Goal: Task Accomplishment & Management: Manage account settings

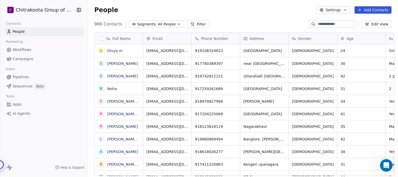
scroll to position [77, 0]
click at [28, 49] on span "Workflows" at bounding box center [22, 50] width 19 height 6
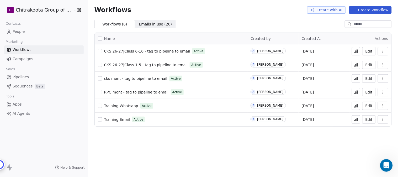
click at [146, 66] on span "CKS 26-27|Class 1-5 - tag to pipeline to email" at bounding box center [146, 65] width 84 height 4
click at [137, 92] on span "RPC mont - tag to pipeline to email" at bounding box center [136, 92] width 64 height 4
click at [16, 32] on span "People" at bounding box center [19, 32] width 12 height 6
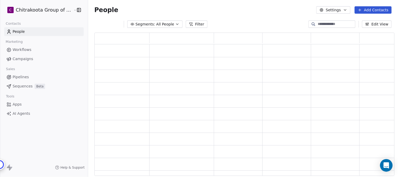
click at [175, 24] on icon "button" at bounding box center [177, 24] width 4 height 4
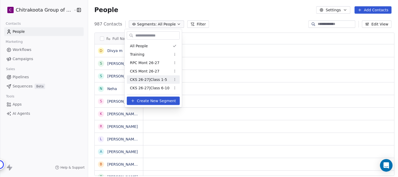
click at [146, 62] on span "RPC Mont 26-27" at bounding box center [145, 63] width 30 height 6
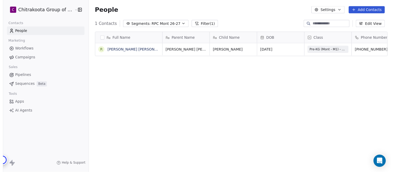
scroll to position [151, 308]
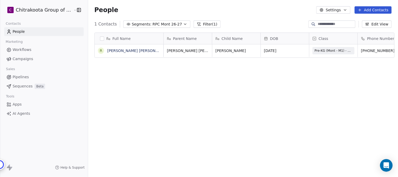
click at [345, 10] on icon "button" at bounding box center [345, 10] width 4 height 4
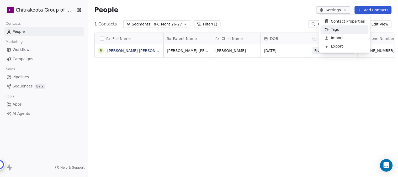
click at [331, 28] on span "Tags" at bounding box center [335, 30] width 8 height 6
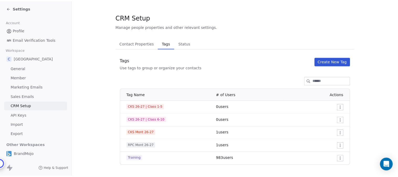
scroll to position [6, 0]
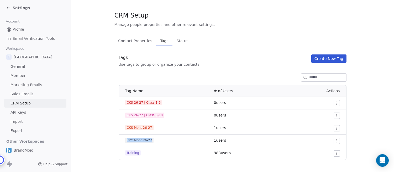
drag, startPoint x: 127, startPoint y: 140, endPoint x: 157, endPoint y: 140, distance: 29.6
click at [157, 140] on div "RPC Mont 26-27" at bounding box center [166, 140] width 82 height 5
copy span "RPC Mont 26-27"
click at [7, 8] on icon at bounding box center [7, 7] width 1 height 1
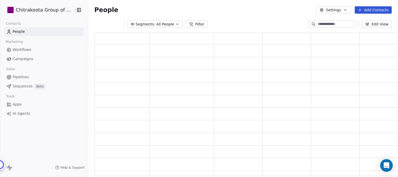
click at [157, 23] on span "All People" at bounding box center [165, 24] width 18 height 6
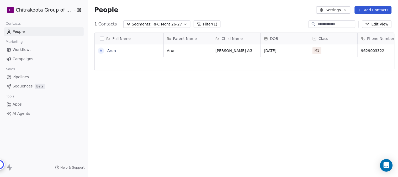
click at [121, 59] on div "A Arun" at bounding box center [129, 110] width 69 height 132
click at [107, 50] on link "Arun" at bounding box center [111, 51] width 9 height 4
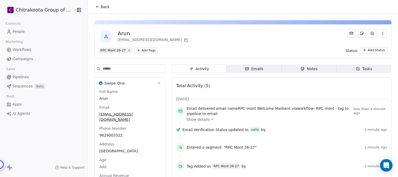
click at [381, 35] on icon "button" at bounding box center [383, 33] width 4 height 4
click at [370, 44] on div "Delete" at bounding box center [375, 45] width 35 height 8
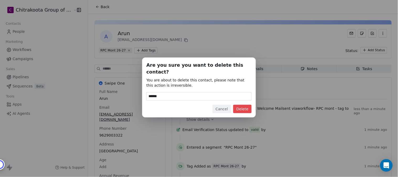
type input "******"
click at [245, 105] on button "Delete" at bounding box center [242, 109] width 18 height 8
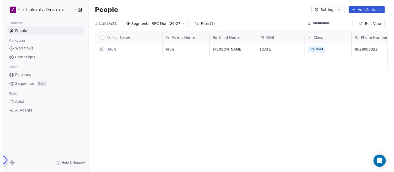
scroll to position [4, 0]
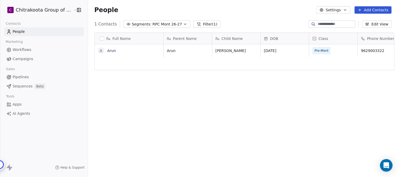
click at [279, 55] on div "Arun Harishva Jan 10, 2020 Pre-Mont 9629003322 aruncbe2020@gmail.com Bangalore …" at bounding box center [374, 110] width 420 height 132
click at [350, 9] on button "Settings" at bounding box center [333, 9] width 34 height 7
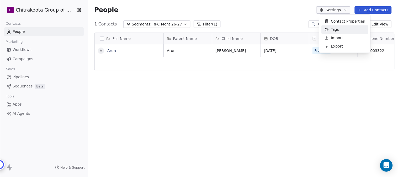
click at [332, 28] on span "Tags" at bounding box center [335, 30] width 8 height 6
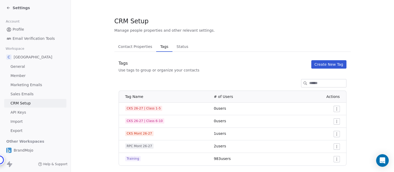
click at [336, 147] on html "Settings Account Profile Email Verification Tools Workspace C Chitrakoota Schoo…" at bounding box center [197, 86] width 394 height 172
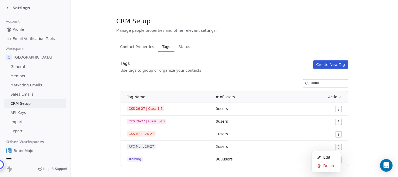
click at [368, 116] on html "Settings Account Profile Email Verification Tools Workspace C Chitrakoota Schoo…" at bounding box center [199, 88] width 398 height 177
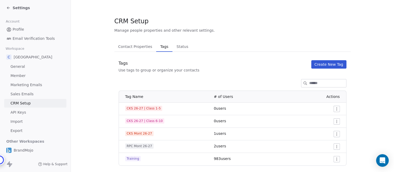
click at [17, 9] on span "Settings" at bounding box center [21, 7] width 17 height 5
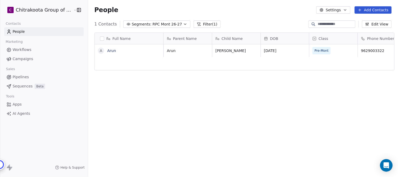
scroll to position [151, 308]
click at [183, 22] on icon "button" at bounding box center [185, 24] width 4 height 4
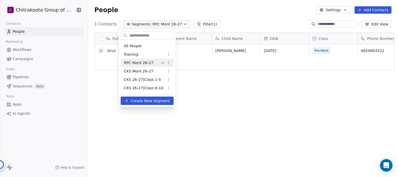
click at [168, 62] on html "C Chitrakoota Group of Institutions Contacts People Marketing Workflows Campaig…" at bounding box center [199, 88] width 398 height 177
click at [176, 73] on div "Edit" at bounding box center [185, 72] width 35 height 8
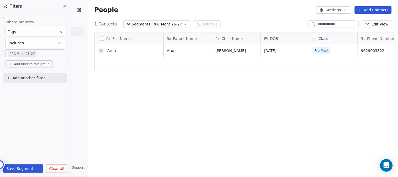
click at [64, 7] on icon at bounding box center [65, 6] width 4 height 4
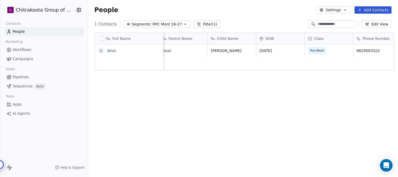
scroll to position [0, 0]
